Goal: Task Accomplishment & Management: Complete application form

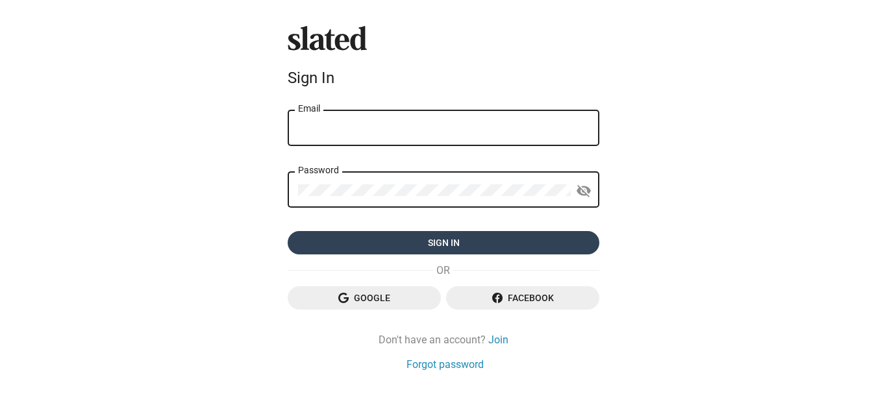
type input "[EMAIL_ADDRESS][DOMAIN_NAME]"
click at [448, 244] on span "Sign in" at bounding box center [443, 242] width 291 height 23
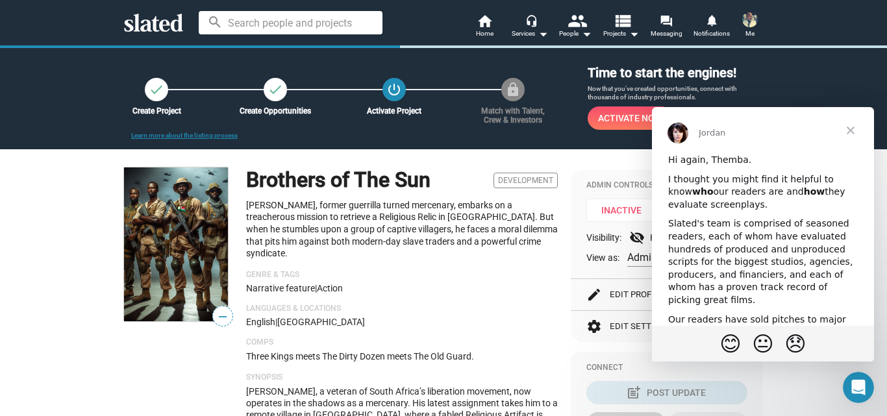
drag, startPoint x: 864, startPoint y: 186, endPoint x: 865, endPoint y: 201, distance: 14.3
click at [865, 201] on div "Hi again, Themba. I thought you might find it helpful to know who our readers a…" at bounding box center [763, 362] width 222 height 416
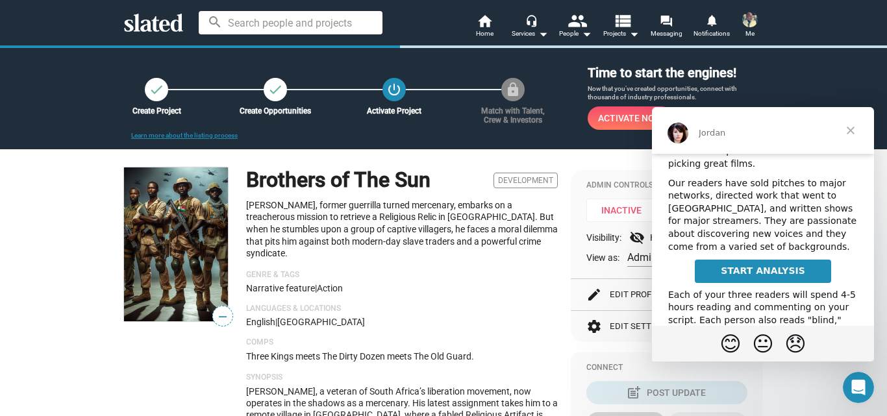
scroll to position [231, 0]
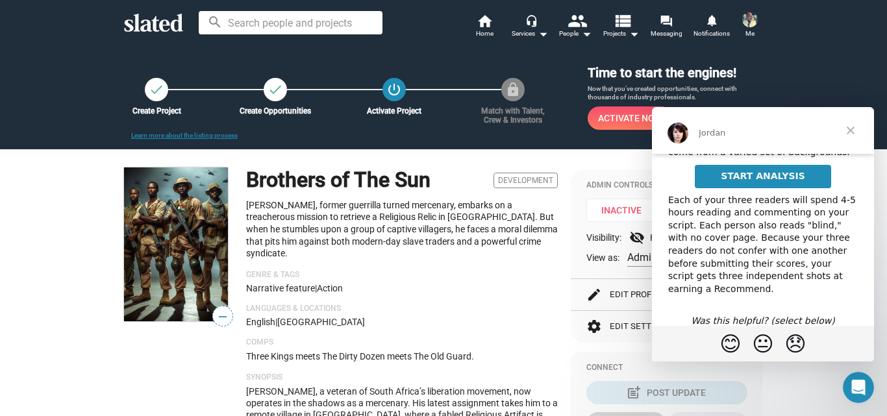
click at [855, 128] on span "Close" at bounding box center [850, 130] width 47 height 47
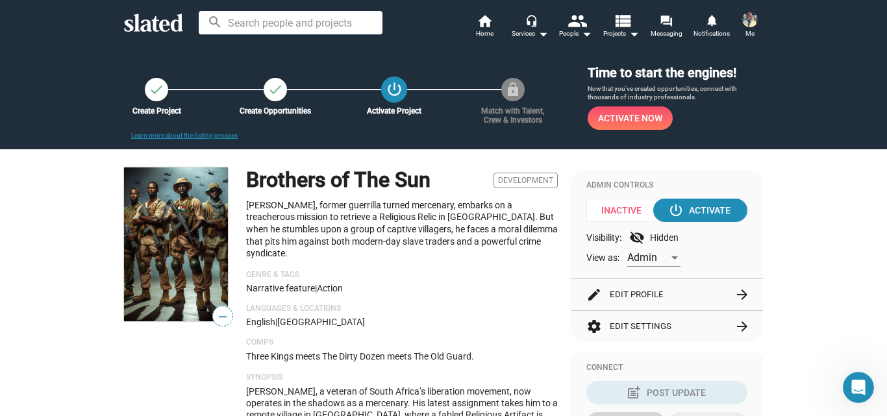
click at [386, 94] on mat-icon "power_settings_new" at bounding box center [395, 90] width 18 height 18
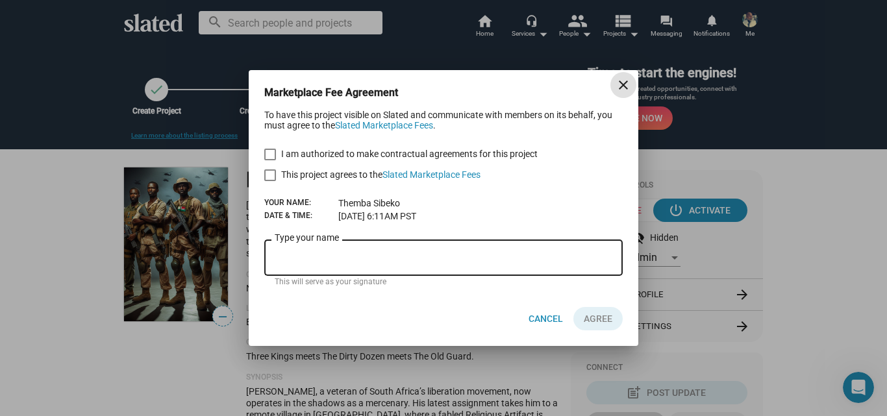
click at [273, 153] on span at bounding box center [270, 155] width 12 height 12
click at [270, 160] on input "I am authorized to make contractual agreements for this project" at bounding box center [269, 160] width 1 height 1
checkbox input "true"
click at [269, 172] on span at bounding box center [270, 175] width 12 height 12
click at [269, 181] on input "This project agrees to the Slated Marketplace Fees" at bounding box center [269, 181] width 1 height 1
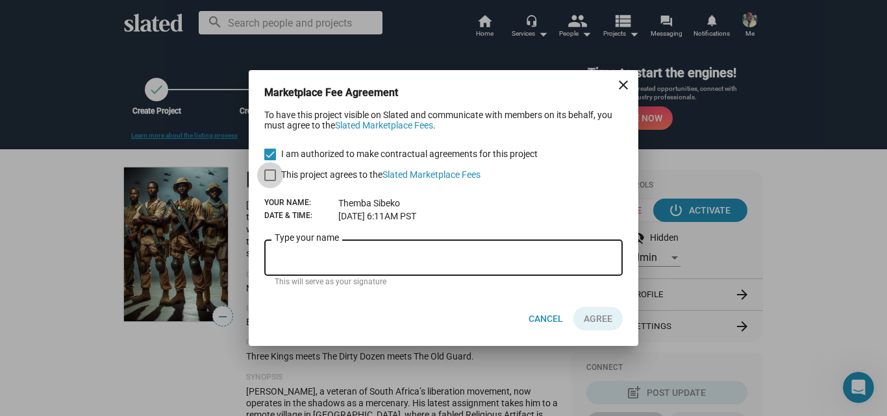
checkbox input "true"
click at [305, 261] on input "Type your name" at bounding box center [444, 259] width 338 height 12
type input "[PERSON_NAME]"
click at [583, 323] on button "AGREE" at bounding box center [597, 318] width 49 height 23
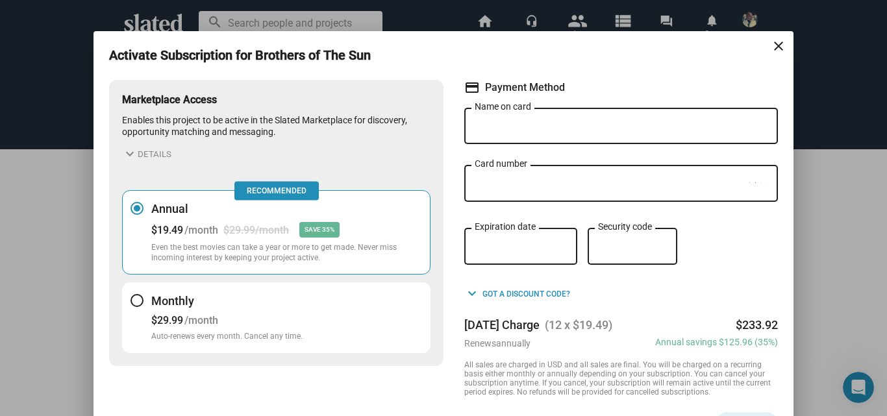
click at [135, 297] on div at bounding box center [137, 300] width 13 height 13
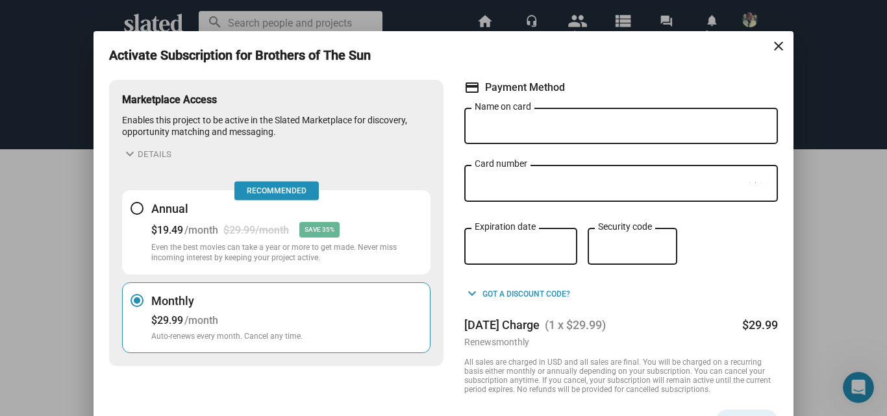
click at [776, 49] on mat-icon "close" at bounding box center [779, 46] width 16 height 16
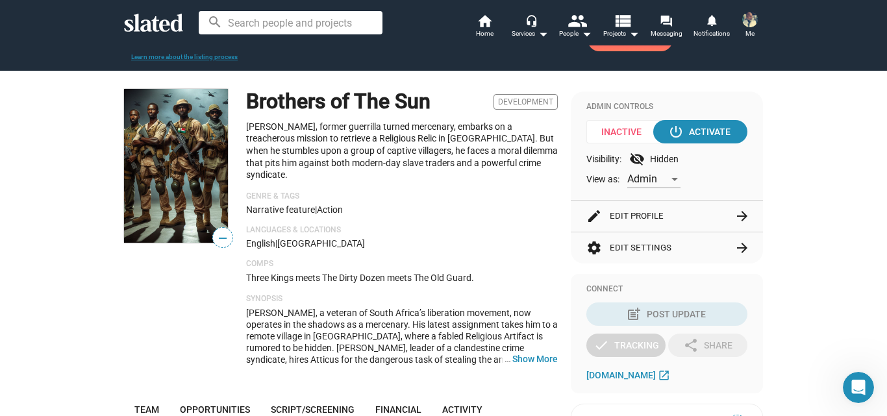
scroll to position [88, 0]
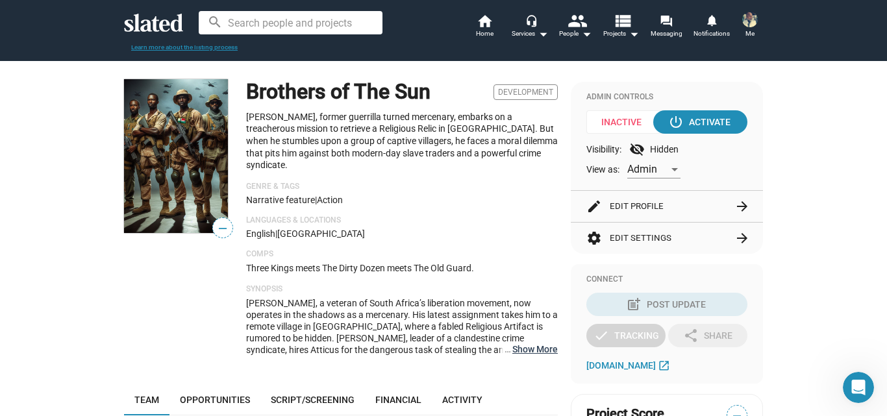
click at [520, 344] on button "… Show More" at bounding box center [534, 350] width 45 height 12
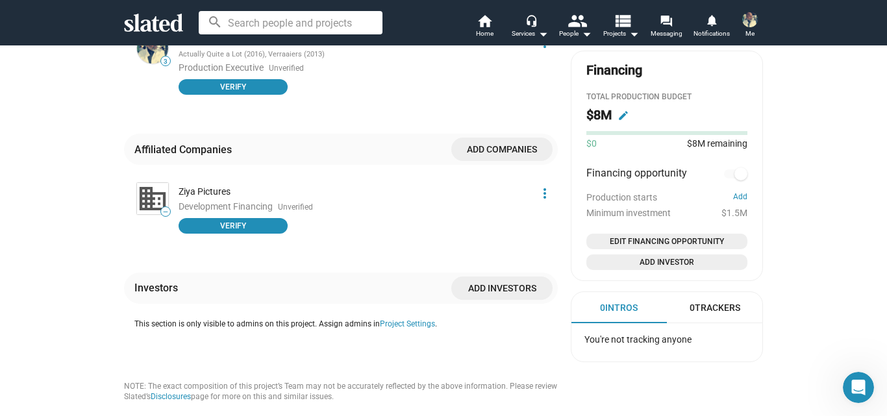
scroll to position [0, 0]
